Goal: Task Accomplishment & Management: Manage account settings

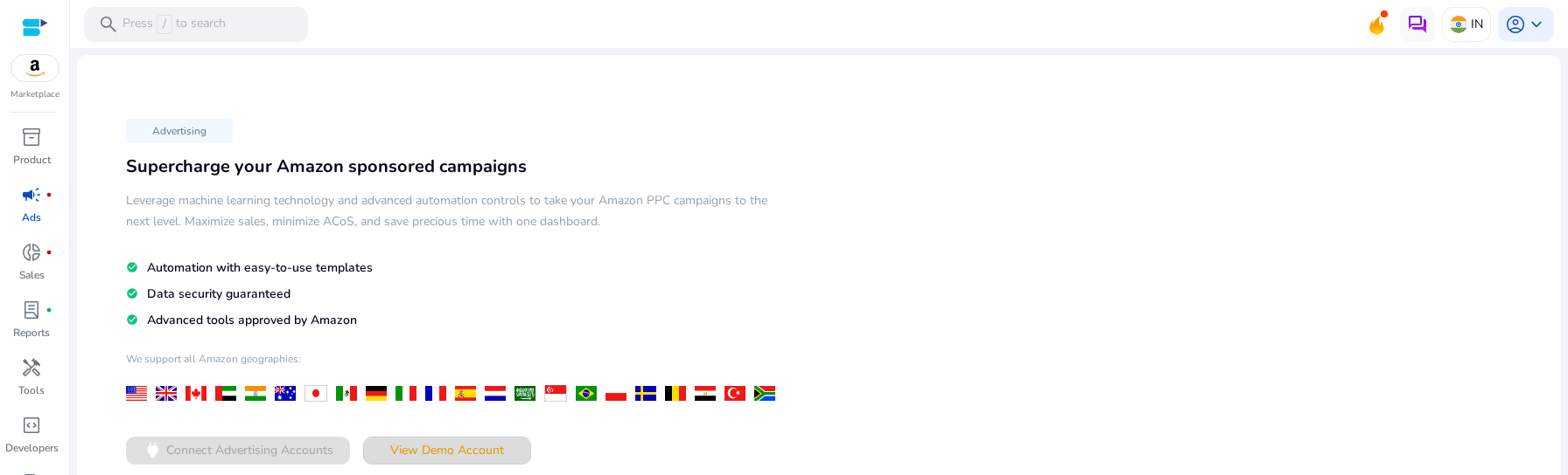
click at [424, 451] on span "View Demo Account" at bounding box center [446, 451] width 113 height 18
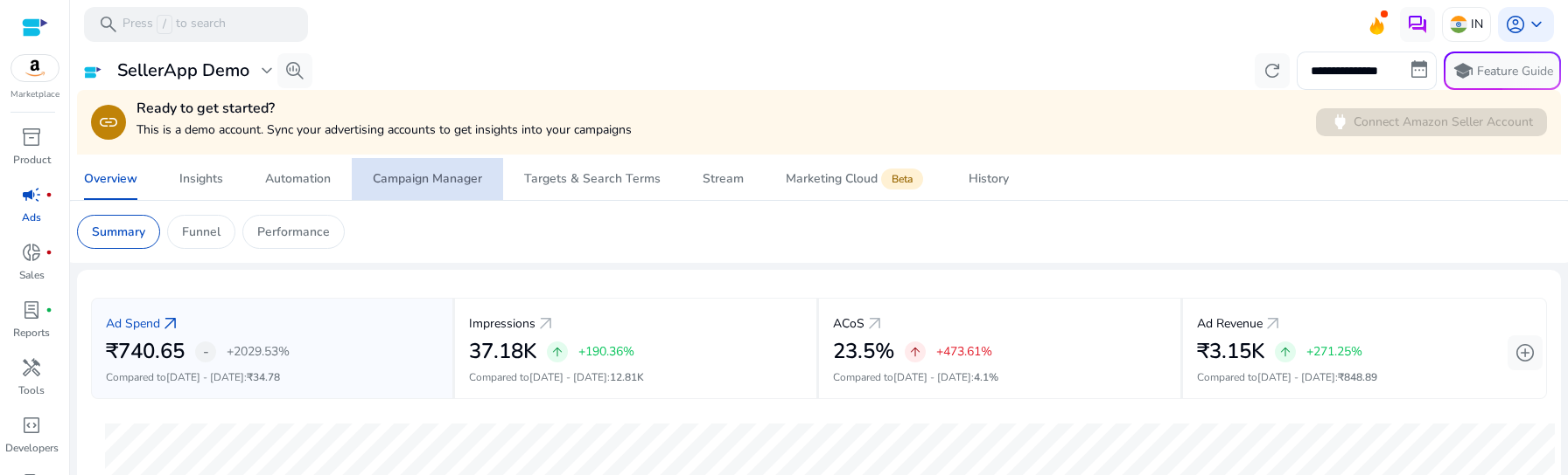
click at [441, 198] on span "Campaign Manager" at bounding box center [427, 179] width 110 height 42
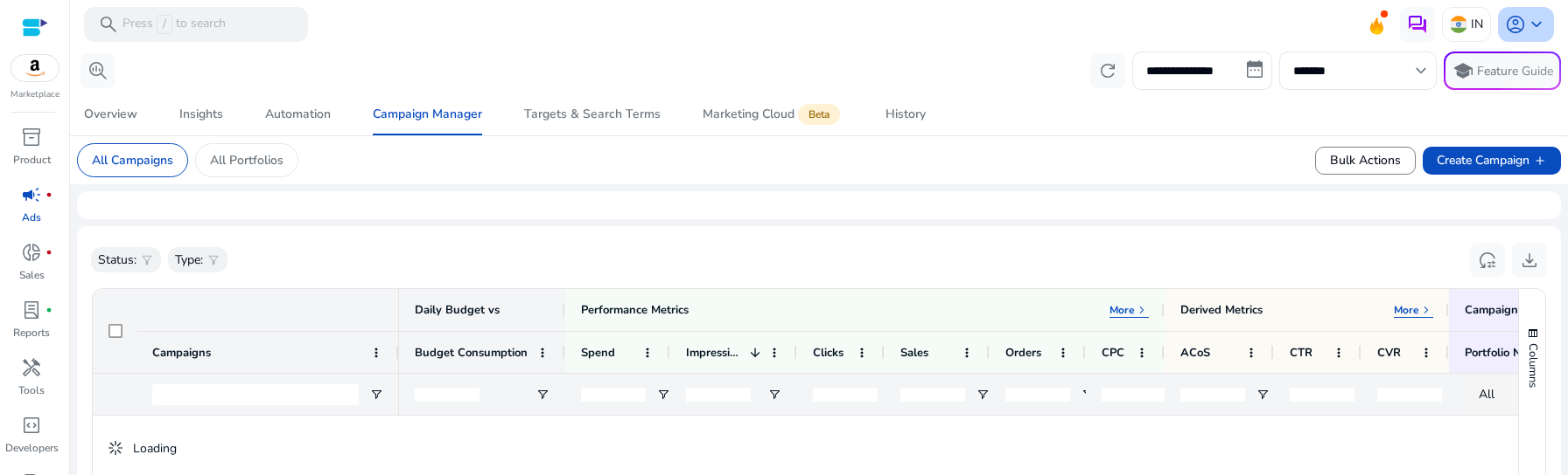
click at [1513, 30] on span "account_circle" at bounding box center [1514, 24] width 21 height 21
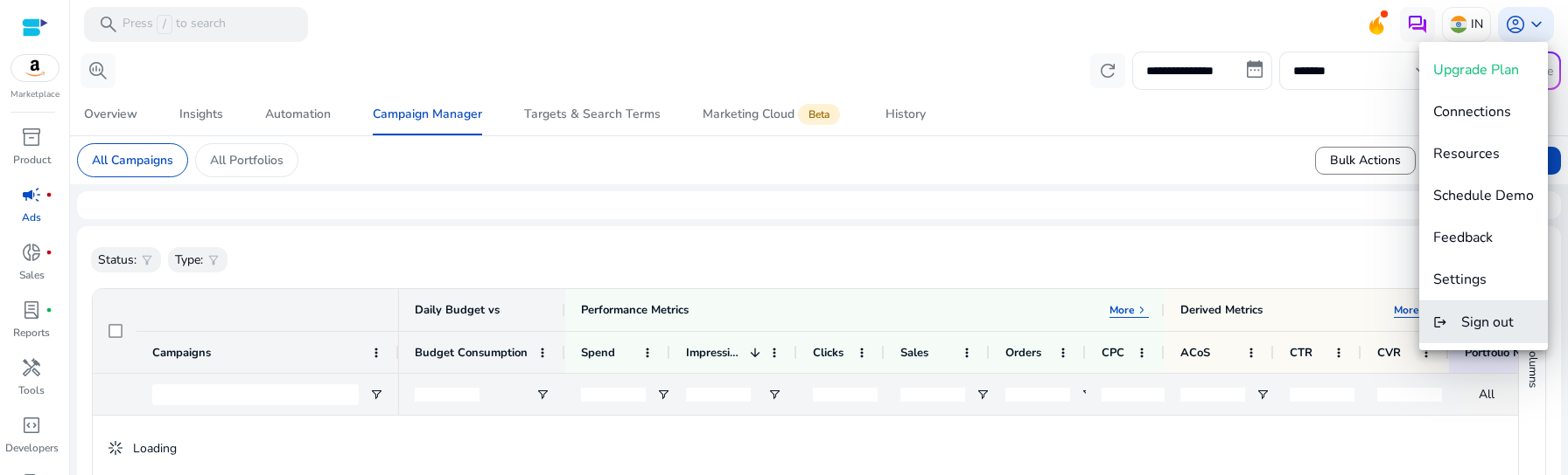
click at [1466, 316] on span "Sign out" at bounding box center [1487, 322] width 53 height 19
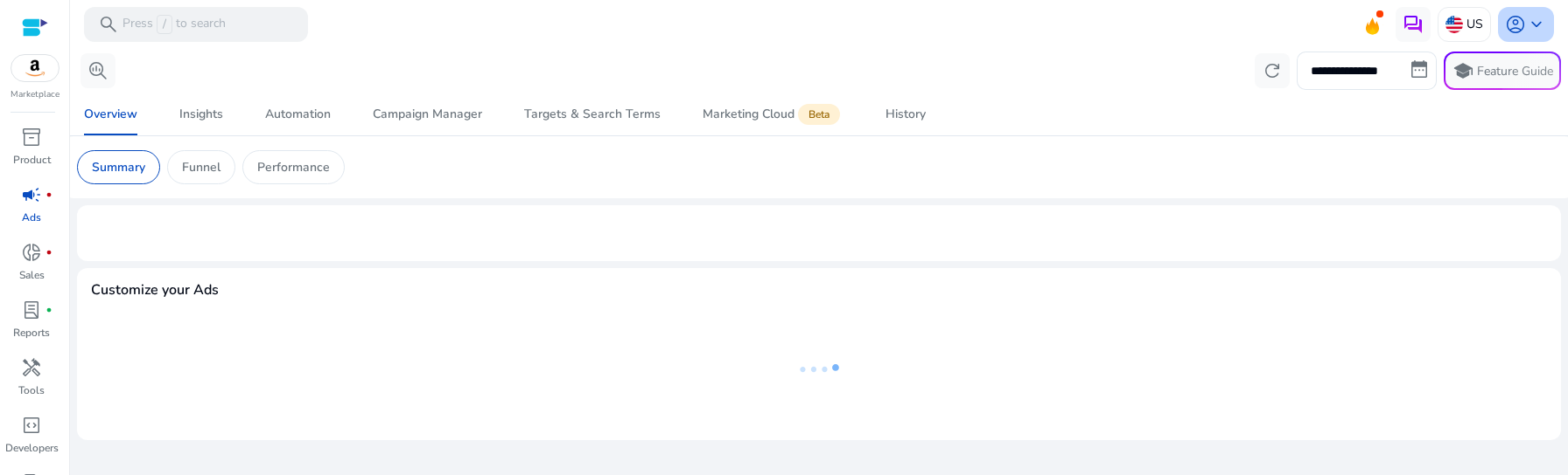
click at [1517, 14] on span "account_circle" at bounding box center [1514, 24] width 21 height 21
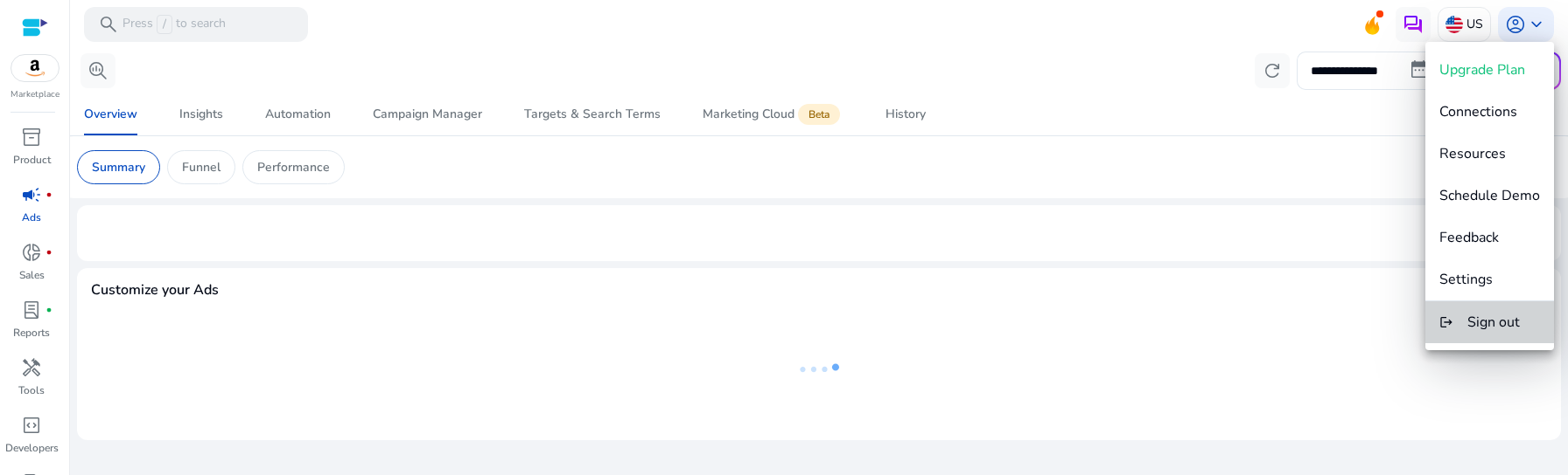
click at [1499, 310] on button "logout Sign out" at bounding box center [1489, 323] width 129 height 42
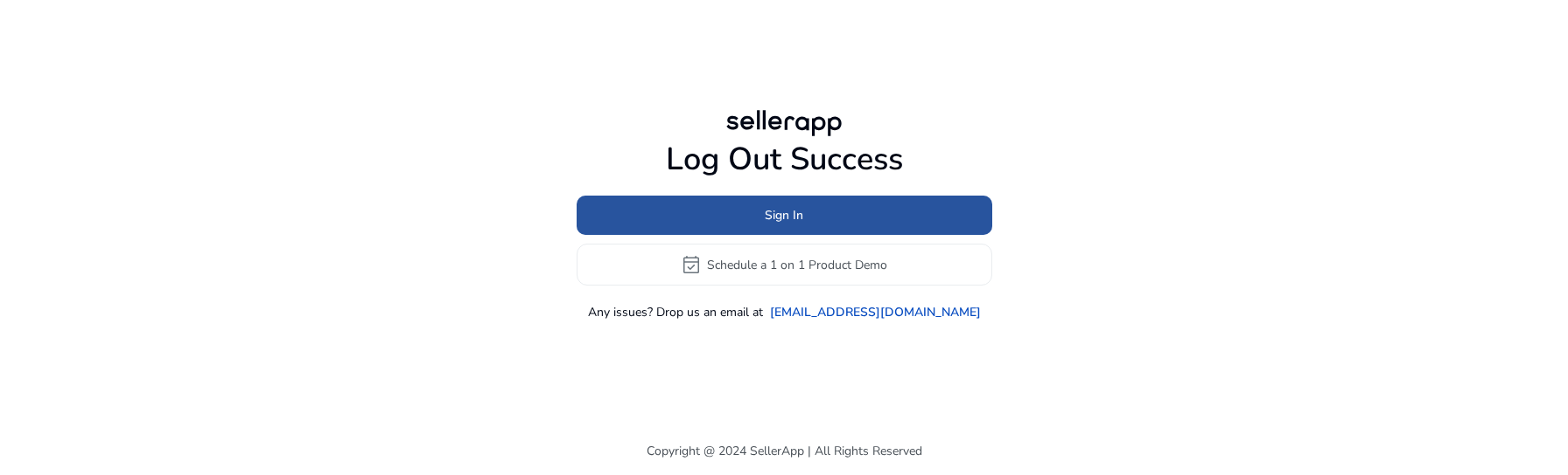
click at [647, 206] on span at bounding box center [784, 216] width 416 height 42
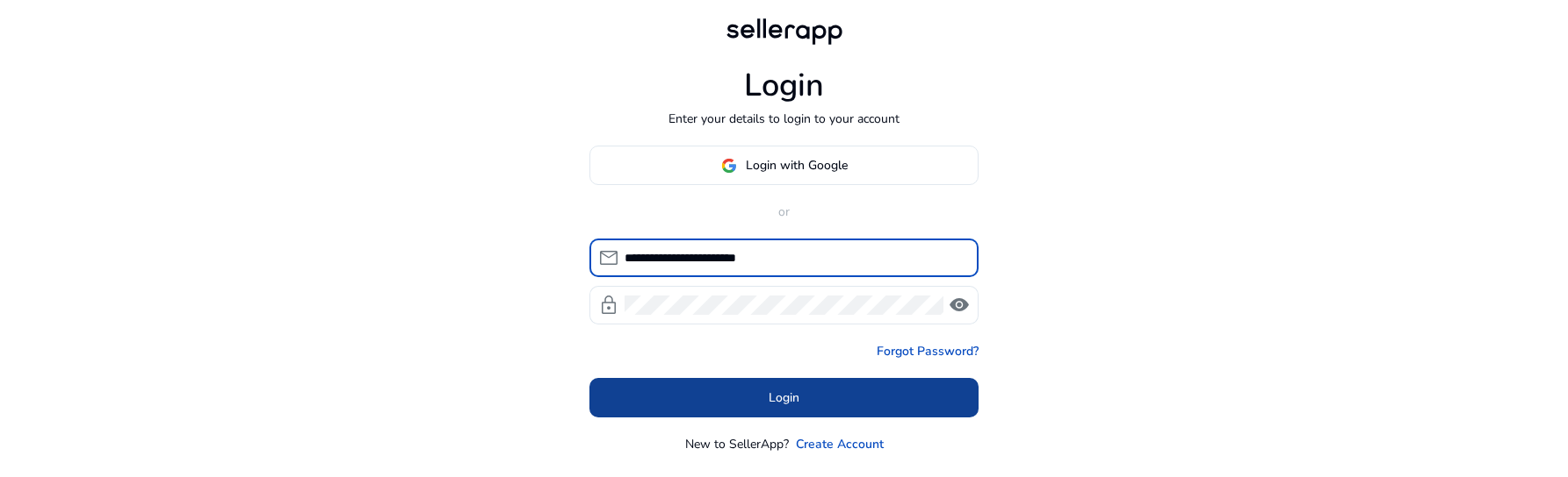
click at [672, 406] on span at bounding box center [784, 399] width 389 height 42
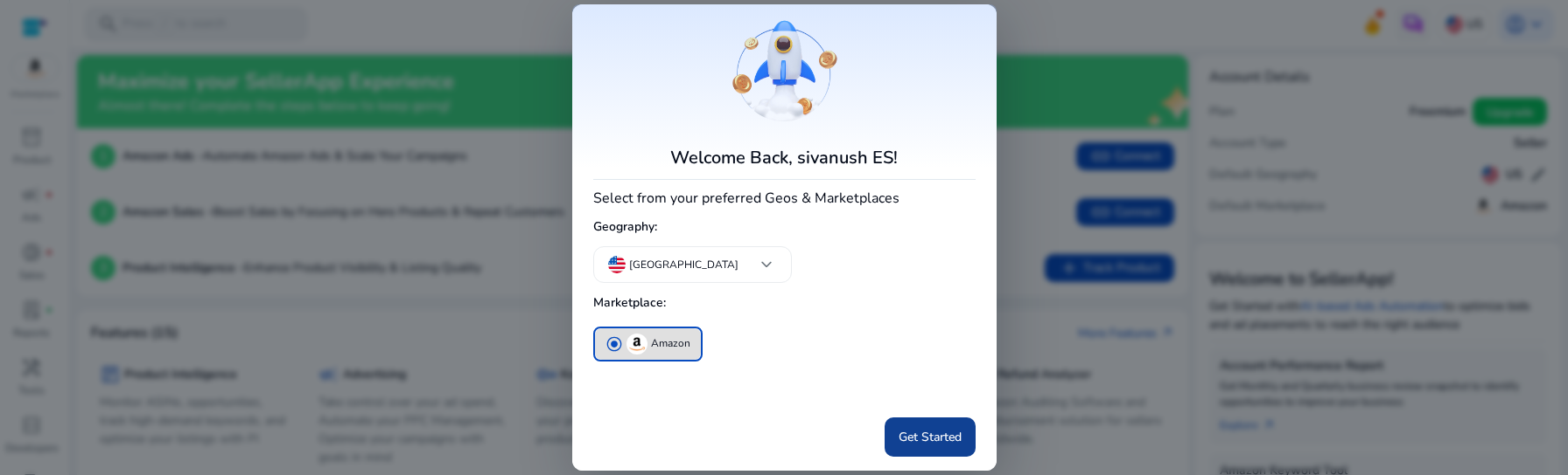
click at [913, 431] on span "Get Started" at bounding box center [929, 437] width 63 height 18
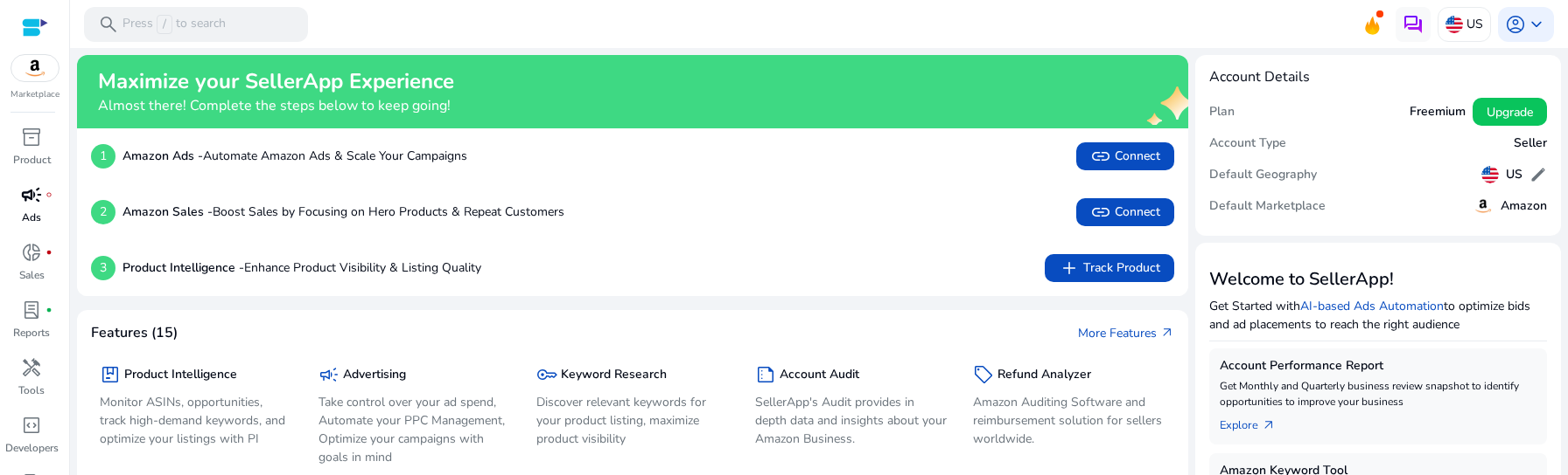
click at [38, 214] on p "Ads" at bounding box center [31, 217] width 19 height 15
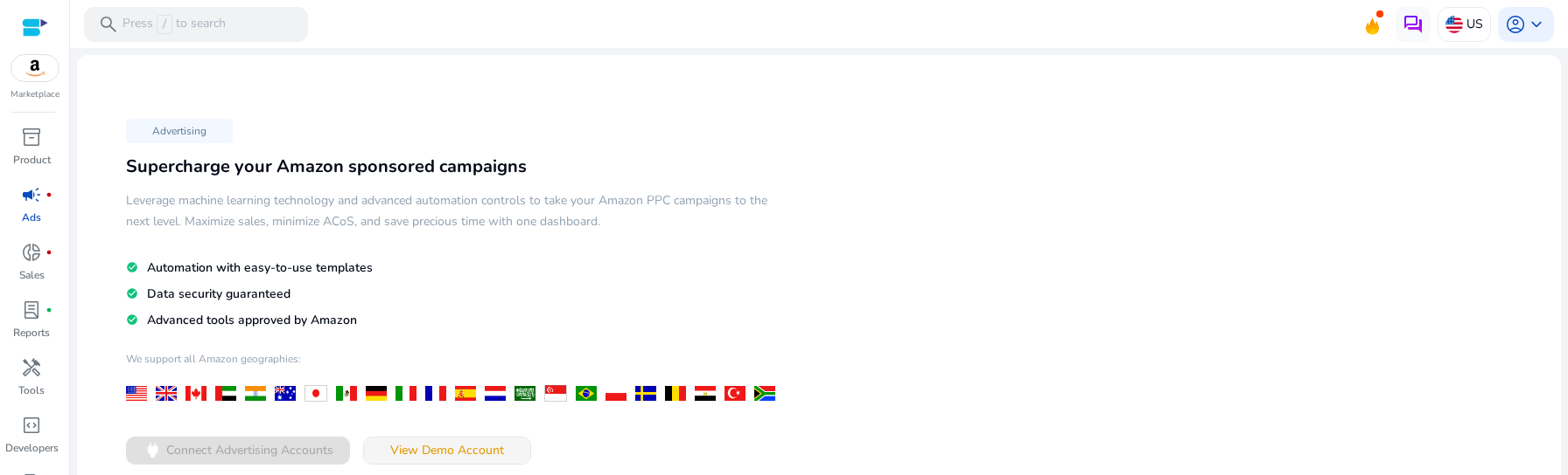
click at [459, 454] on span "View Demo Account" at bounding box center [446, 451] width 113 height 18
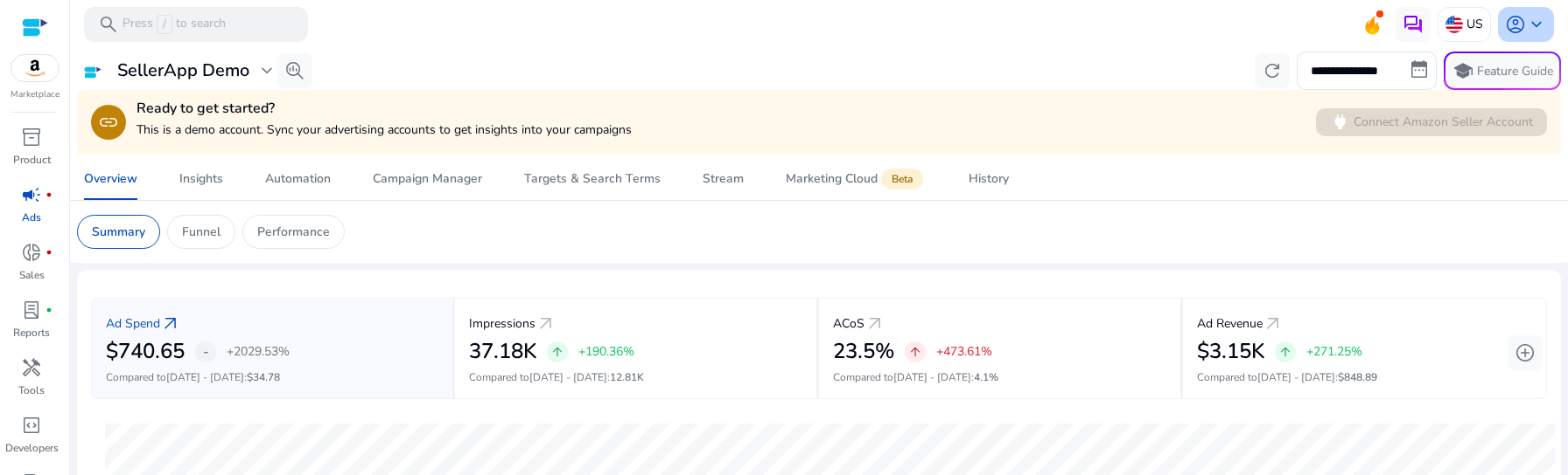
click at [1535, 34] on span "keyboard_arrow_down" at bounding box center [1535, 24] width 21 height 21
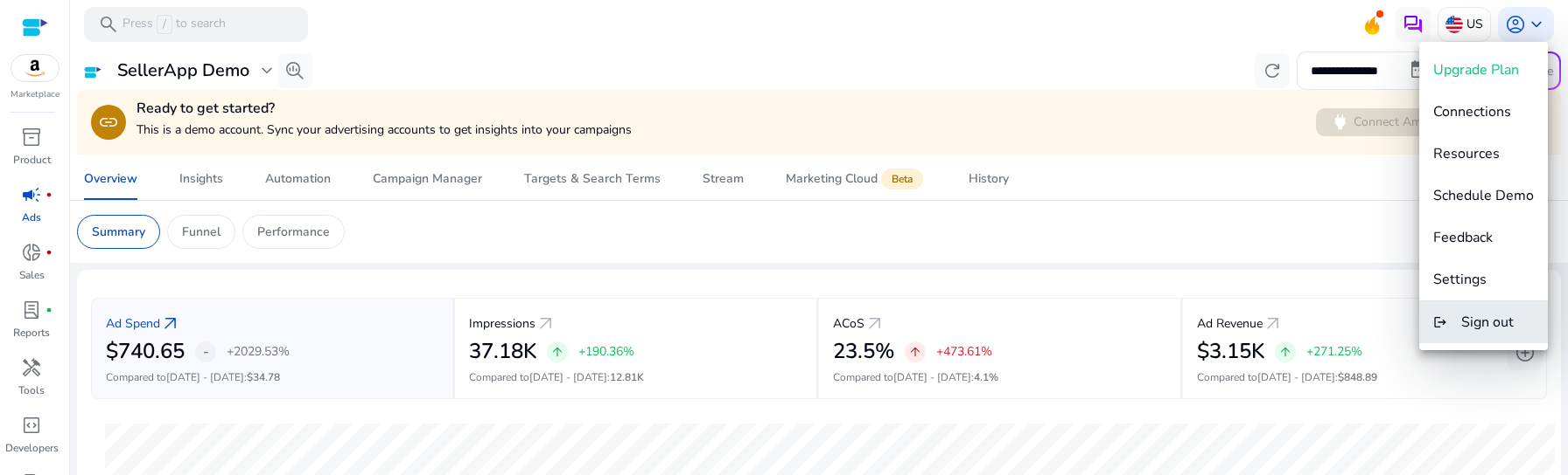
click at [1487, 324] on span "Sign out" at bounding box center [1487, 322] width 53 height 19
